Goal: Check status: Check status

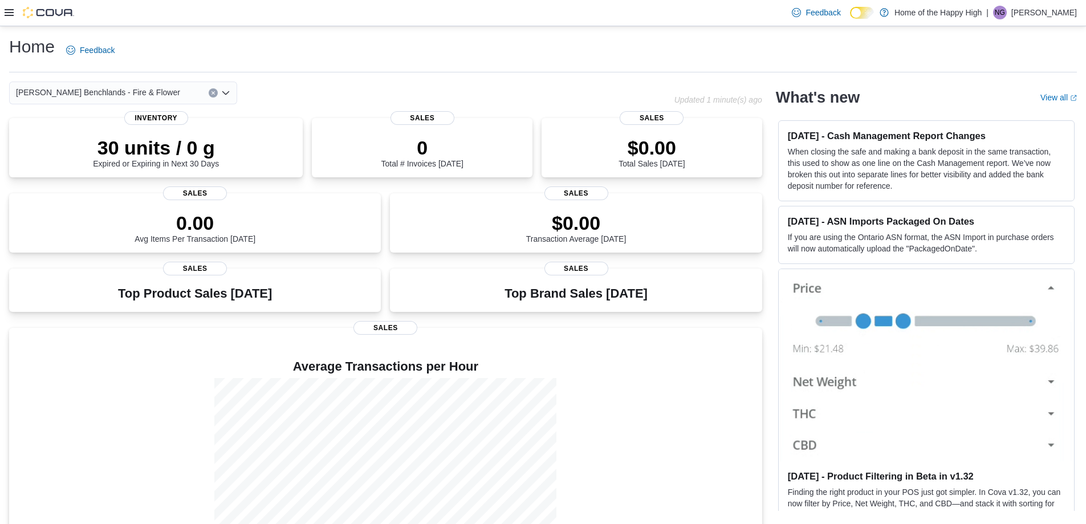
click at [7, 12] on icon at bounding box center [9, 12] width 9 height 9
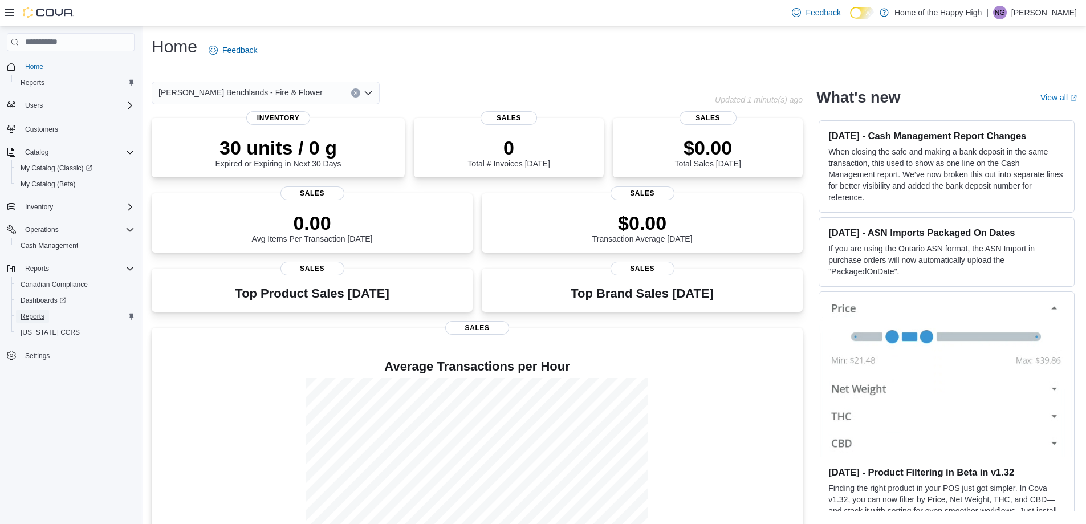
click at [39, 316] on span "Reports" at bounding box center [33, 316] width 24 height 9
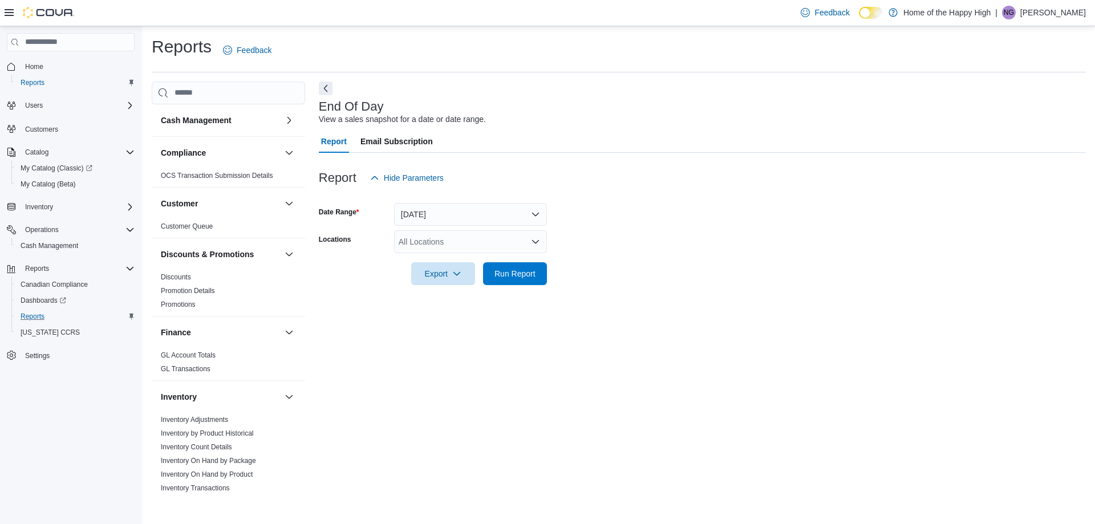
click at [437, 228] on form "Date Range [DATE] Locations All Locations Export Run Report" at bounding box center [702, 237] width 767 height 96
click at [441, 239] on div "All Locations" at bounding box center [470, 241] width 153 height 23
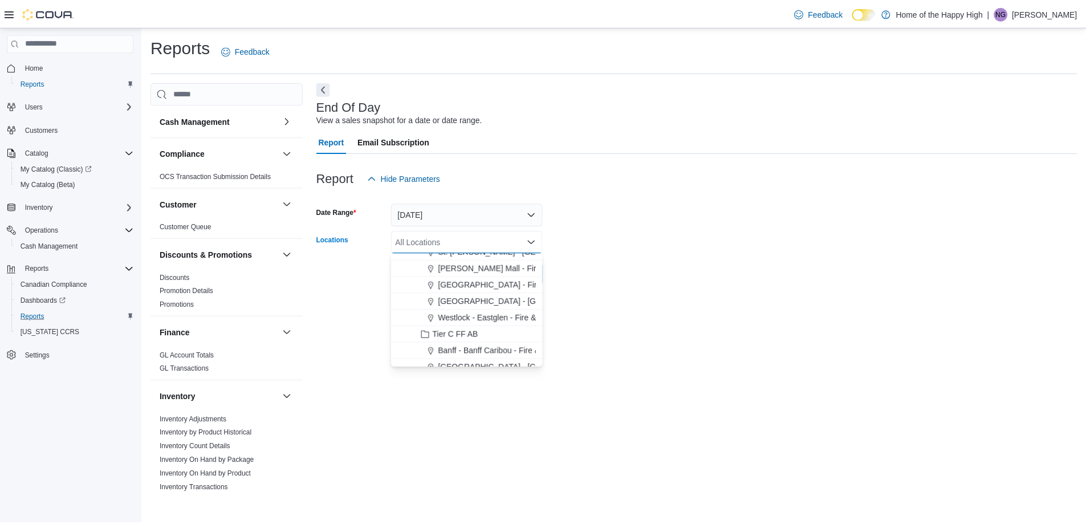
scroll to position [513, 0]
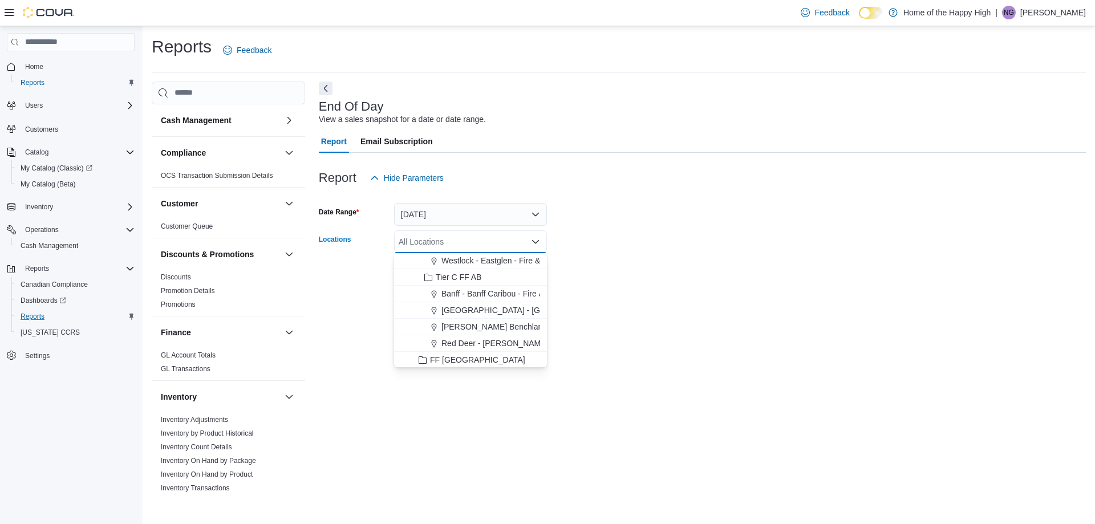
click at [457, 327] on span "[PERSON_NAME] Benchlands - Fire & Flower" at bounding box center [523, 326] width 164 height 11
drag, startPoint x: 384, startPoint y: 374, endPoint x: 397, endPoint y: 317, distance: 58.0
click at [384, 371] on div "End Of Day View a sales snapshot for a date or date range. Report Email Subscri…" at bounding box center [702, 290] width 767 height 416
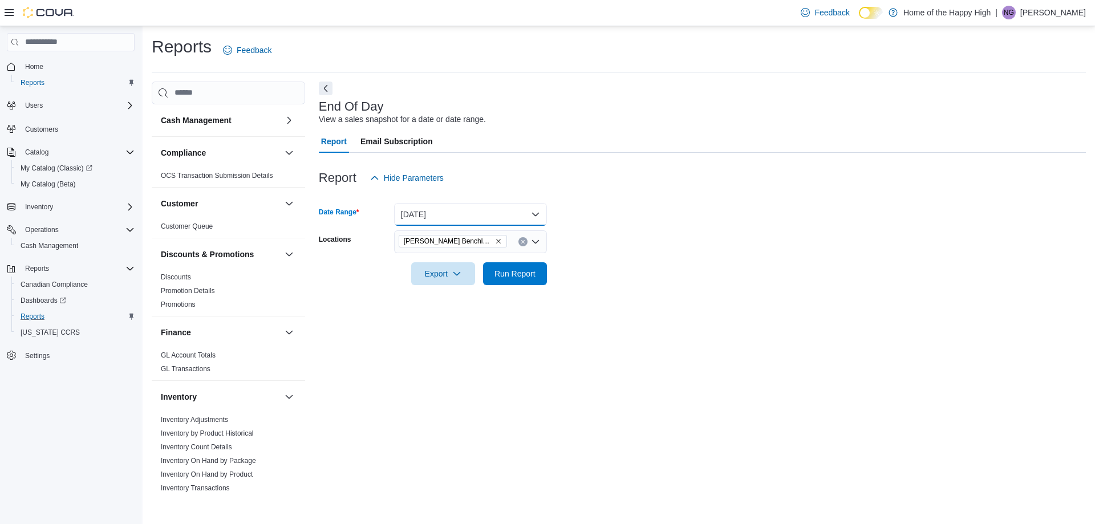
click at [429, 209] on button "[DATE]" at bounding box center [470, 214] width 153 height 23
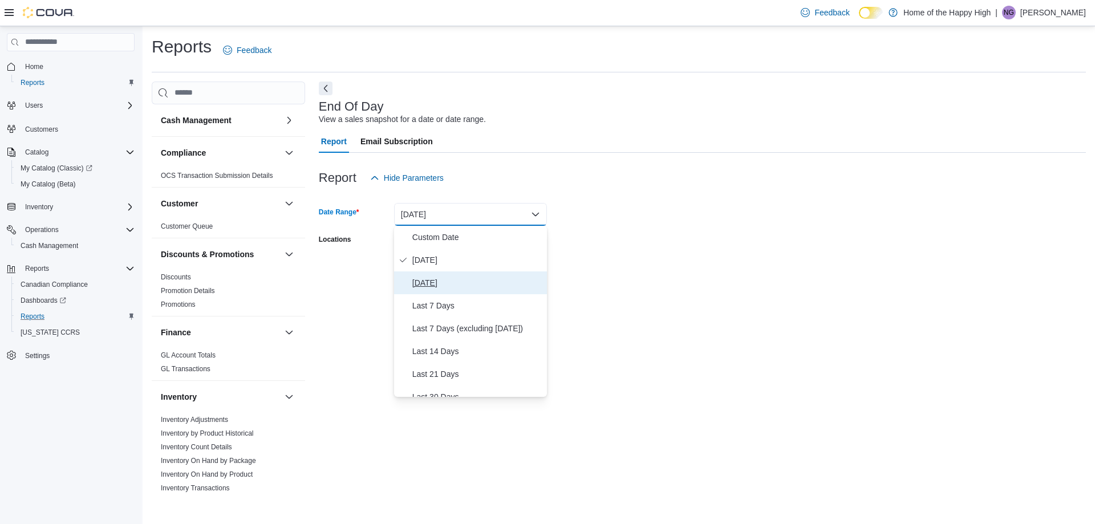
click at [444, 281] on span "[DATE]" at bounding box center [477, 283] width 130 height 14
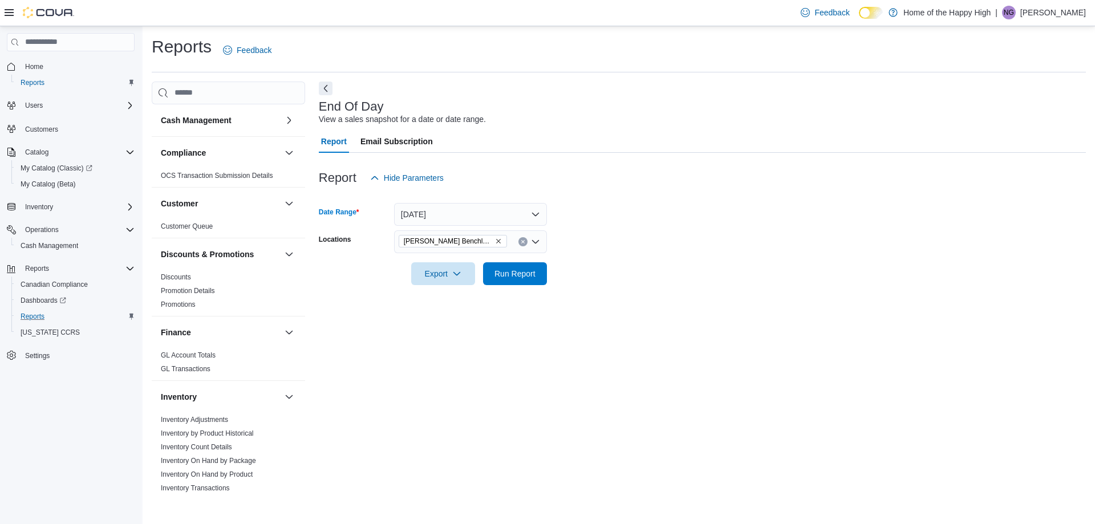
click at [647, 330] on div "End Of Day View a sales snapshot for a date or date range. Report Email Subscri…" at bounding box center [702, 290] width 767 height 416
click at [517, 270] on span "Run Report" at bounding box center [514, 272] width 41 height 11
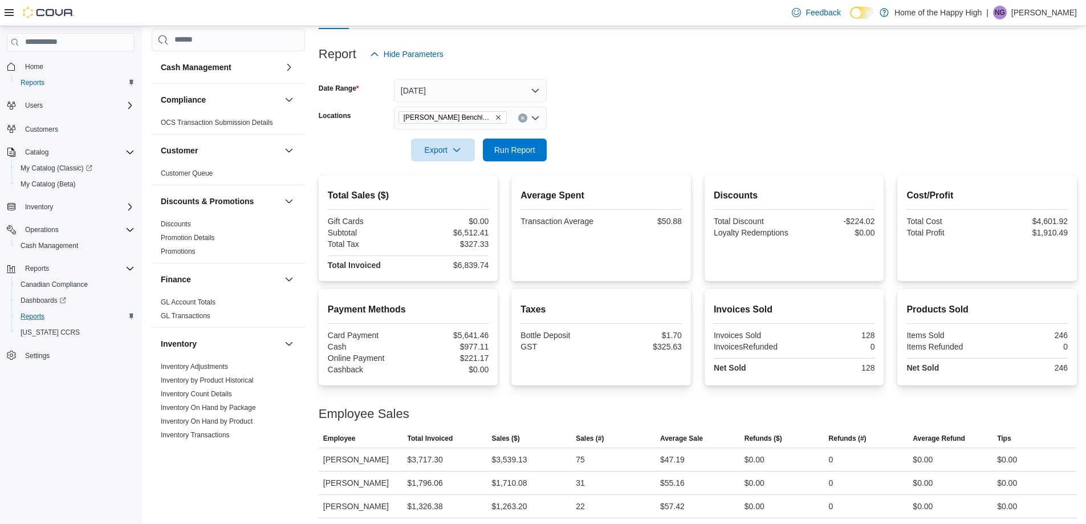
scroll to position [127, 0]
